Goal: Information Seeking & Learning: Learn about a topic

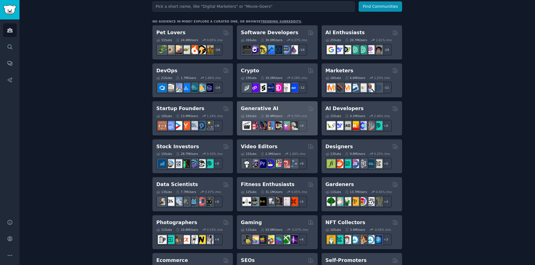
scroll to position [84, 0]
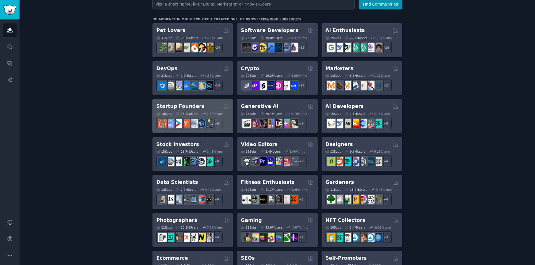
click at [183, 104] on h2 "Startup Founders" at bounding box center [180, 106] width 48 height 7
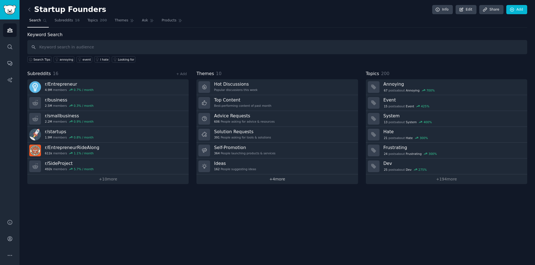
click at [285, 179] on link "+ 4 more" at bounding box center [276, 180] width 161 height 10
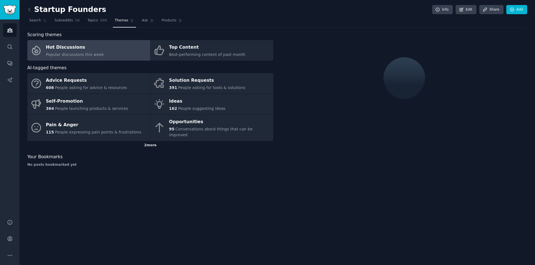
click at [154, 141] on div "2 more" at bounding box center [150, 145] width 246 height 9
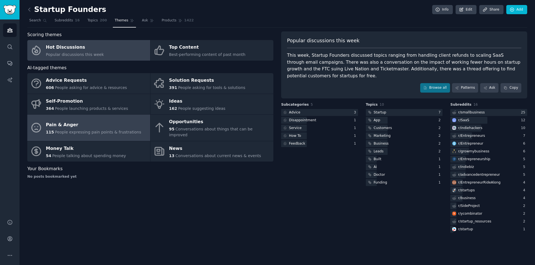
click at [93, 123] on div "Pain & Anger" at bounding box center [93, 125] width 95 height 9
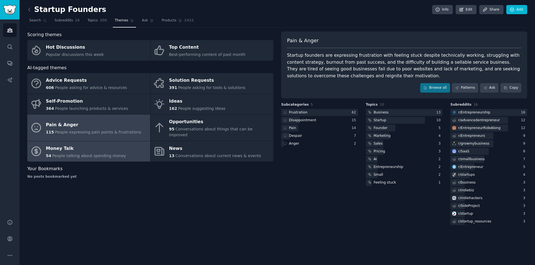
click at [83, 144] on div "Money Talk" at bounding box center [86, 148] width 80 height 9
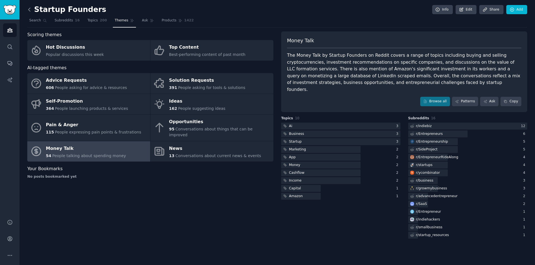
click at [31, 11] on icon at bounding box center [29, 10] width 6 height 6
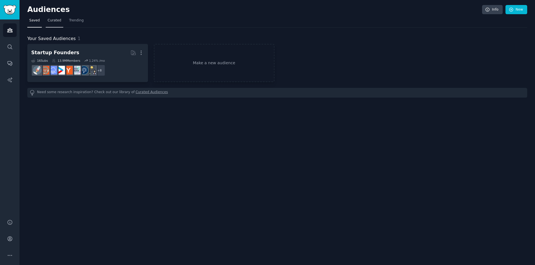
click at [54, 19] on span "Curated" at bounding box center [55, 20] width 14 height 5
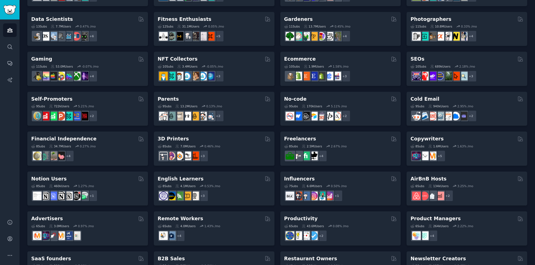
scroll to position [167, 0]
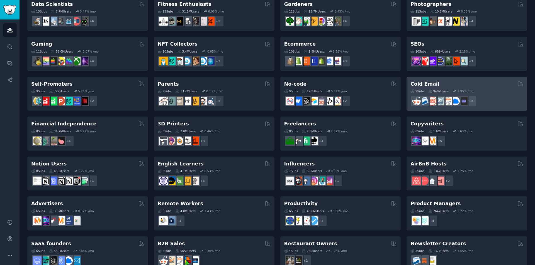
click at [426, 77] on div "Cold Email 9 Sub s 940k Users 2.95 % /mo + 2" at bounding box center [466, 94] width 121 height 34
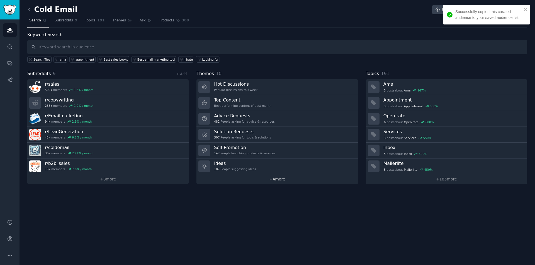
click at [283, 178] on link "+ 4 more" at bounding box center [276, 180] width 161 height 10
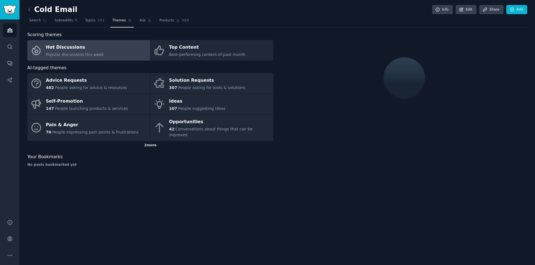
click at [155, 141] on div "2 more" at bounding box center [150, 145] width 246 height 9
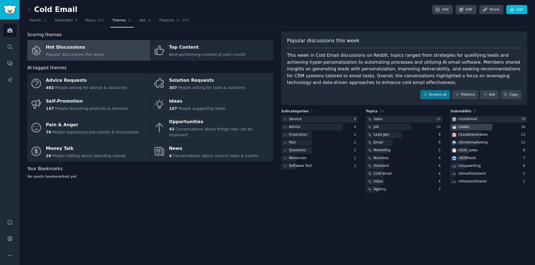
click at [471, 128] on div at bounding box center [471, 127] width 42 height 7
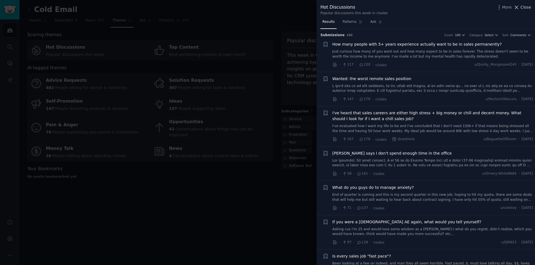
click at [526, 7] on span "Close" at bounding box center [525, 7] width 11 height 6
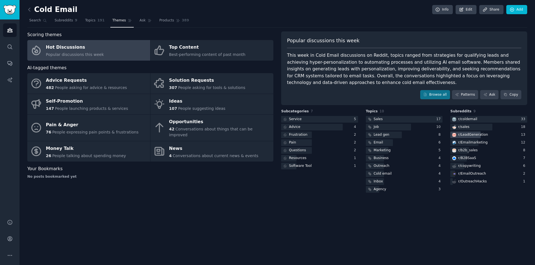
click at [478, 132] on div "r/ LeadGeneration" at bounding box center [469, 135] width 38 height 7
